Goal: Task Accomplishment & Management: Complete application form

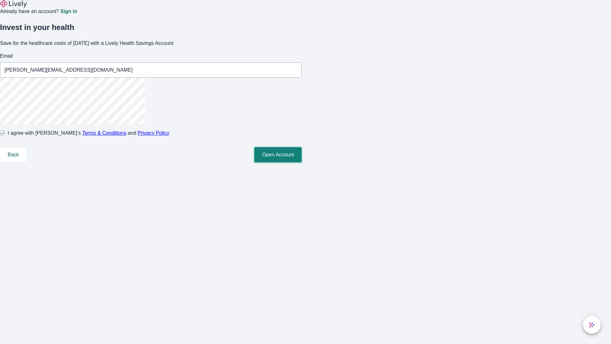
click at [302, 162] on button "Open Account" at bounding box center [277, 154] width 47 height 15
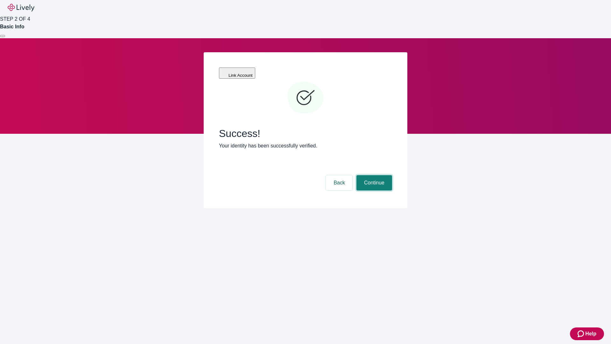
click at [374, 175] on button "Continue" at bounding box center [375, 182] width 36 height 15
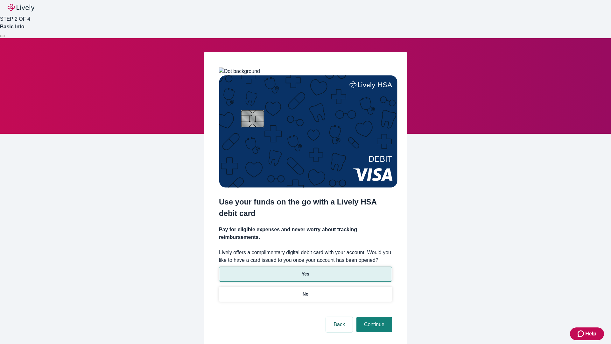
click at [305, 271] on p "Yes" at bounding box center [306, 274] width 8 height 7
click at [374, 317] on button "Continue" at bounding box center [375, 324] width 36 height 15
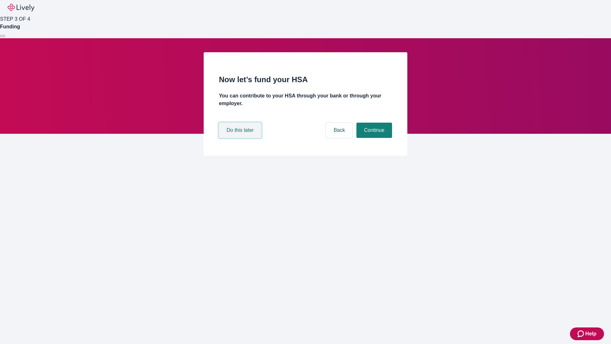
click at [241, 138] on button "Do this later" at bounding box center [240, 130] width 42 height 15
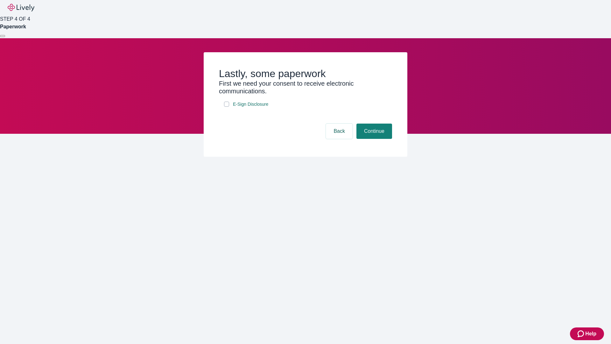
click at [227, 107] on input "E-Sign Disclosure" at bounding box center [226, 104] width 5 height 5
checkbox input "true"
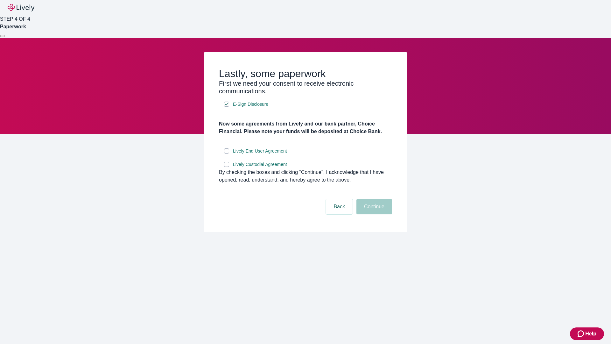
click at [227, 154] on input "Lively End User Agreement" at bounding box center [226, 150] width 5 height 5
checkbox input "true"
click at [227, 167] on input "Lively Custodial Agreement" at bounding box center [226, 164] width 5 height 5
checkbox input "true"
click at [374, 214] on button "Continue" at bounding box center [375, 206] width 36 height 15
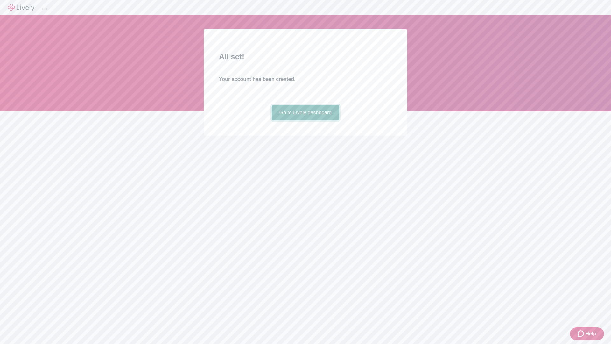
click at [305, 120] on link "Go to Lively dashboard" at bounding box center [306, 112] width 68 height 15
